Goal: Transaction & Acquisition: Purchase product/service

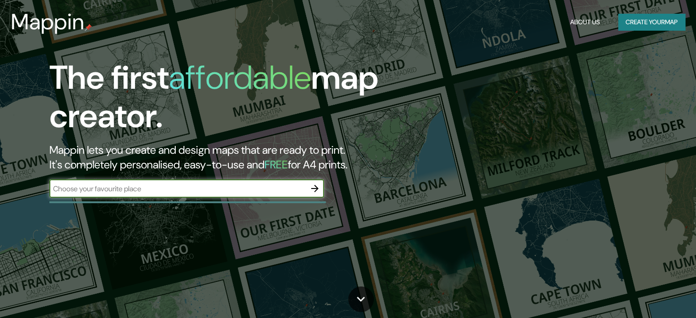
click at [223, 192] on input "text" at bounding box center [177, 189] width 256 height 11
type input "CHARCO 3900, CABA"
click at [313, 193] on icon "button" at bounding box center [315, 188] width 11 height 11
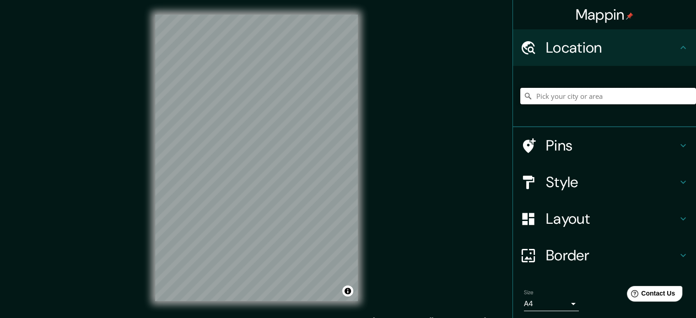
click at [549, 96] on input "Pick your city or area" at bounding box center [609, 96] width 176 height 16
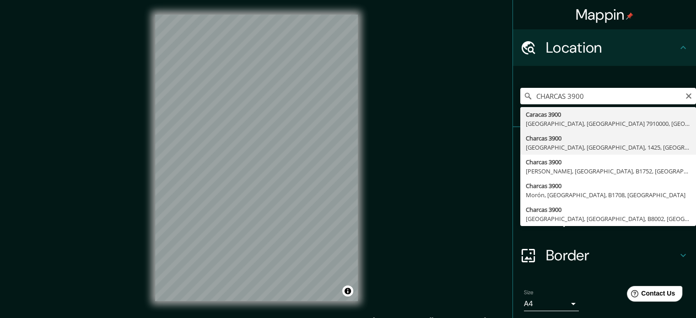
type input "[STREET_ADDRESS]"
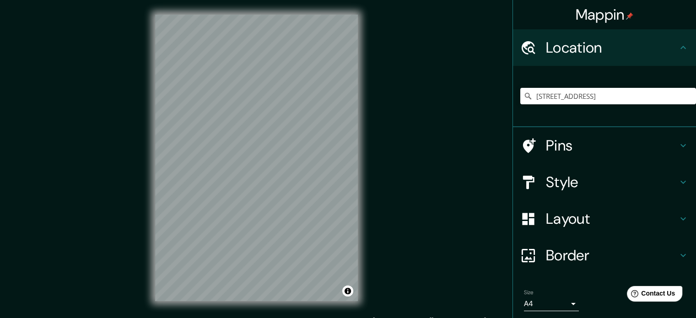
click at [588, 185] on h4 "Style" at bounding box center [612, 182] width 132 height 18
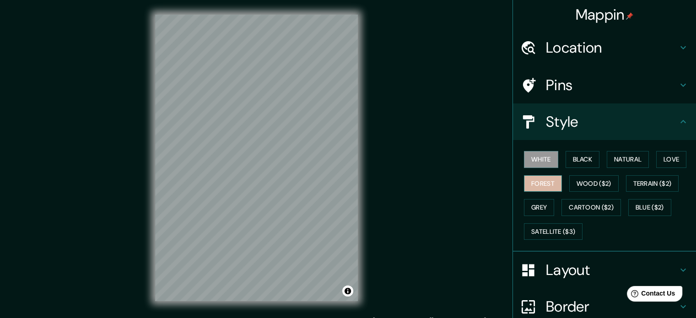
click at [537, 177] on button "Forest" at bounding box center [543, 183] width 38 height 17
click at [581, 155] on button "Black" at bounding box center [583, 159] width 34 height 17
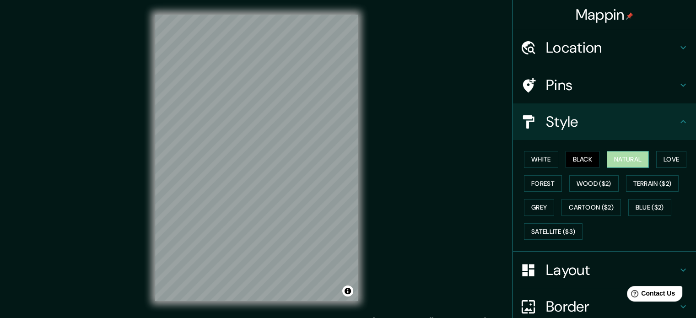
click at [618, 157] on button "Natural" at bounding box center [628, 159] width 42 height 17
click at [672, 161] on button "Love" at bounding box center [672, 159] width 30 height 17
